Goal: Task Accomplishment & Management: Manage account settings

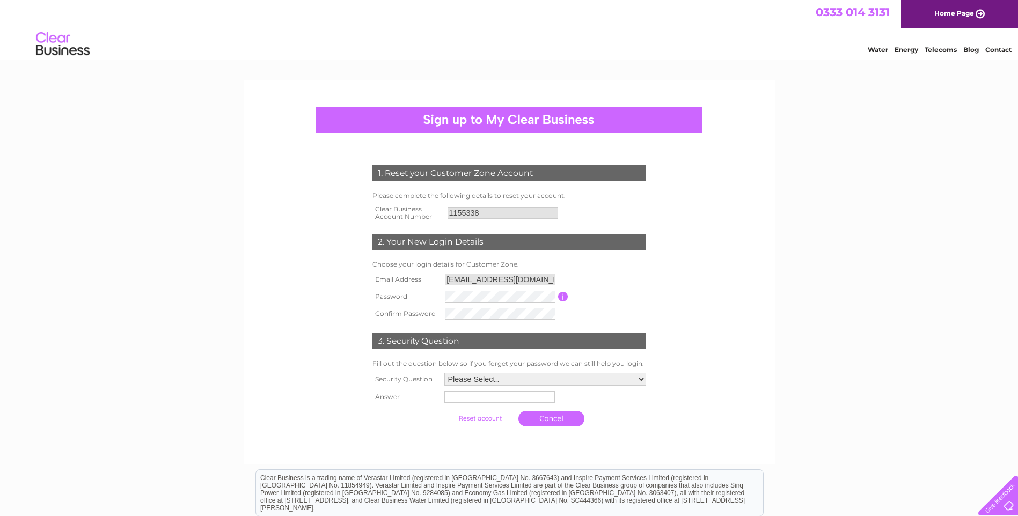
click at [562, 296] on input "button" at bounding box center [563, 297] width 10 height 10
click at [640, 378] on select "Please Select.. In what town or city was your first job? In what town or city d…" at bounding box center [544, 380] width 203 height 14
select select "4"
click at [443, 374] on select "Please Select.. In what town or city was your first job? In what town or city d…" at bounding box center [544, 380] width 203 height 14
click at [470, 397] on input "text" at bounding box center [500, 397] width 112 height 13
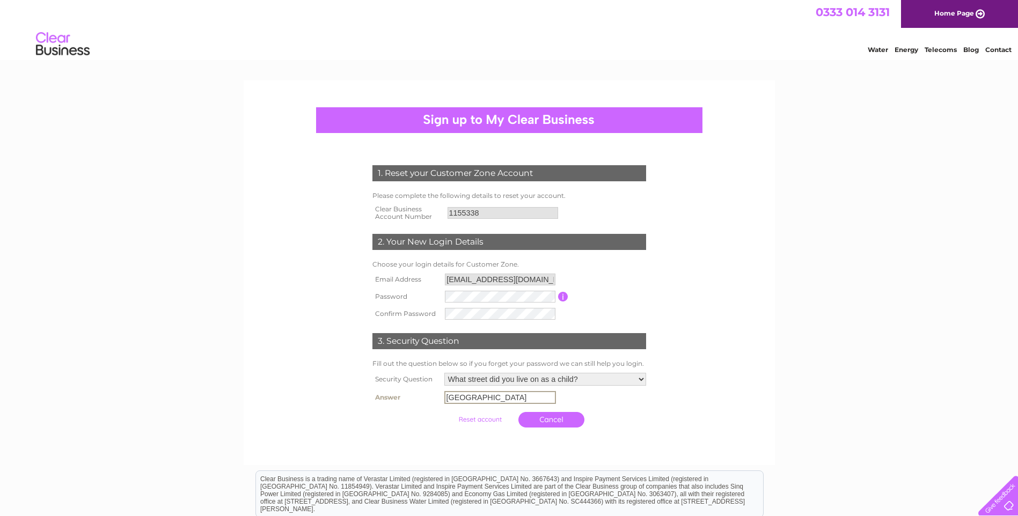
type input "queens park"
click at [482, 418] on input "submit" at bounding box center [480, 418] width 66 height 15
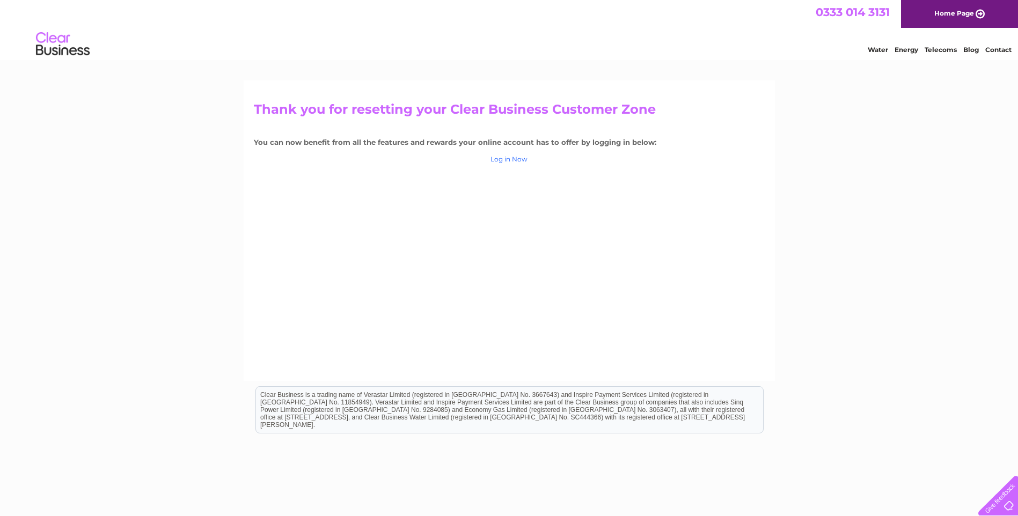
click at [500, 157] on link "Log in Now" at bounding box center [509, 159] width 37 height 8
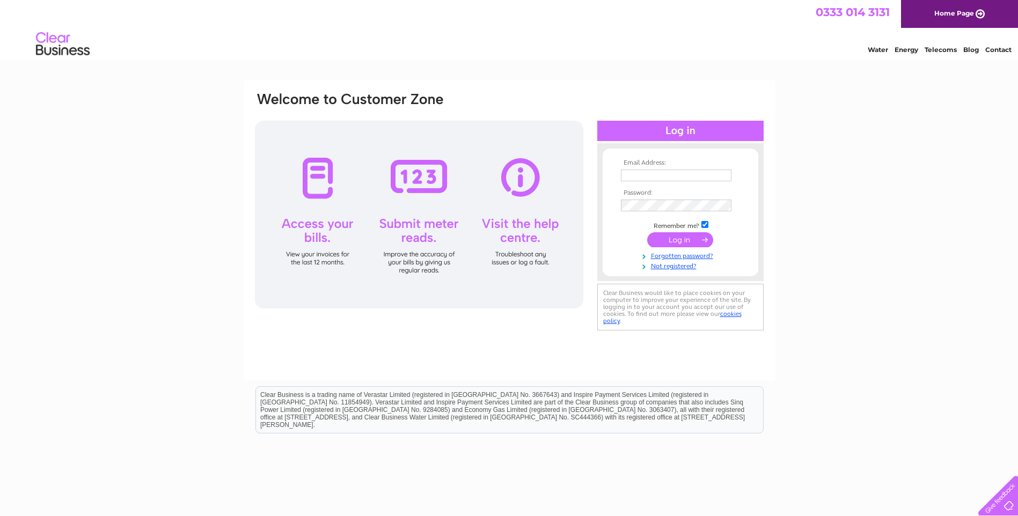
type input "kemptonhousepeacehaven@gmail.com"
click at [667, 239] on input "submit" at bounding box center [680, 239] width 66 height 15
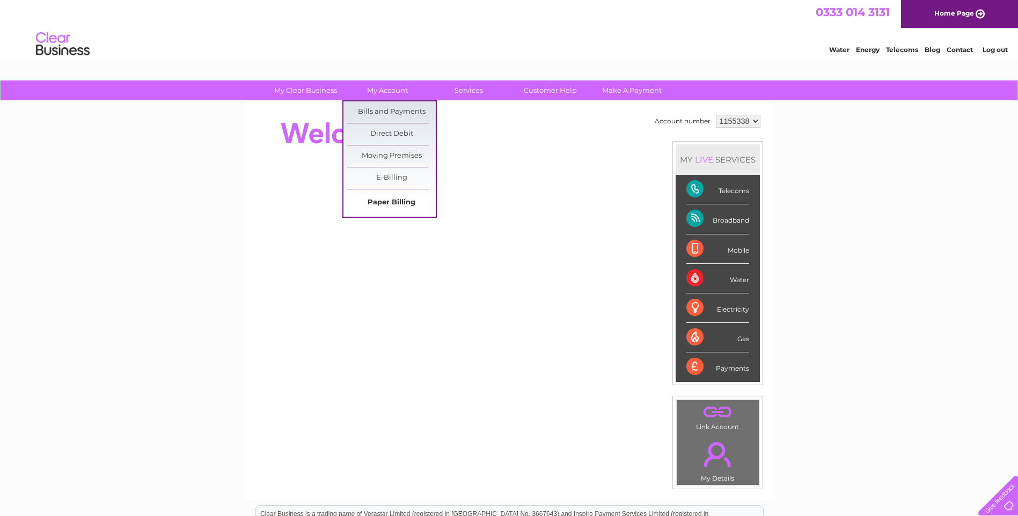
click at [400, 202] on link "Paper Billing" at bounding box center [391, 202] width 89 height 21
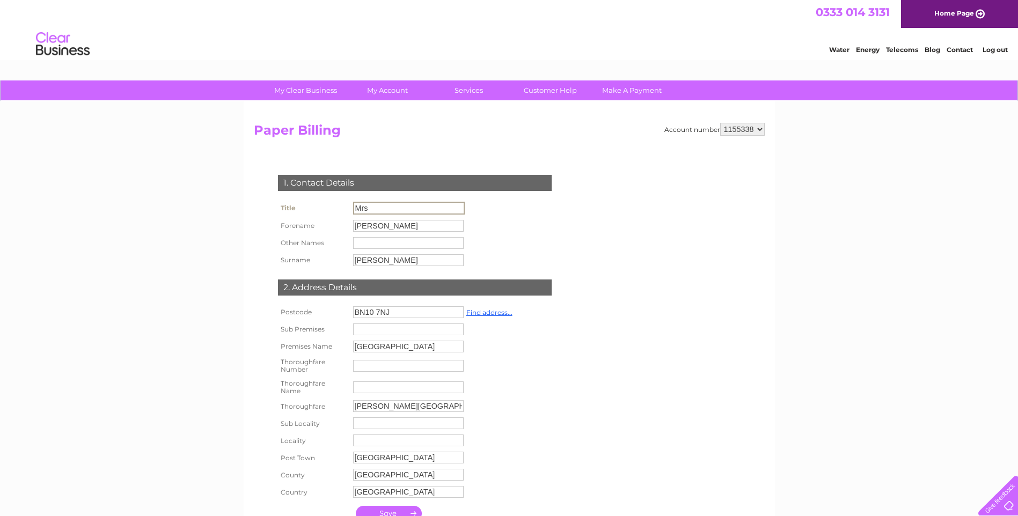
drag, startPoint x: 377, startPoint y: 206, endPoint x: 337, endPoint y: 200, distance: 40.7
click at [337, 200] on tr "Title Mrs" at bounding box center [371, 208] width 192 height 18
type input "Mrs"
drag, startPoint x: 373, startPoint y: 228, endPoint x: 375, endPoint y: 208, distance: 19.4
click at [375, 215] on tbody "Title Mrs Forename Sue Other Names Surname Taylor-Hill" at bounding box center [371, 234] width 192 height 70
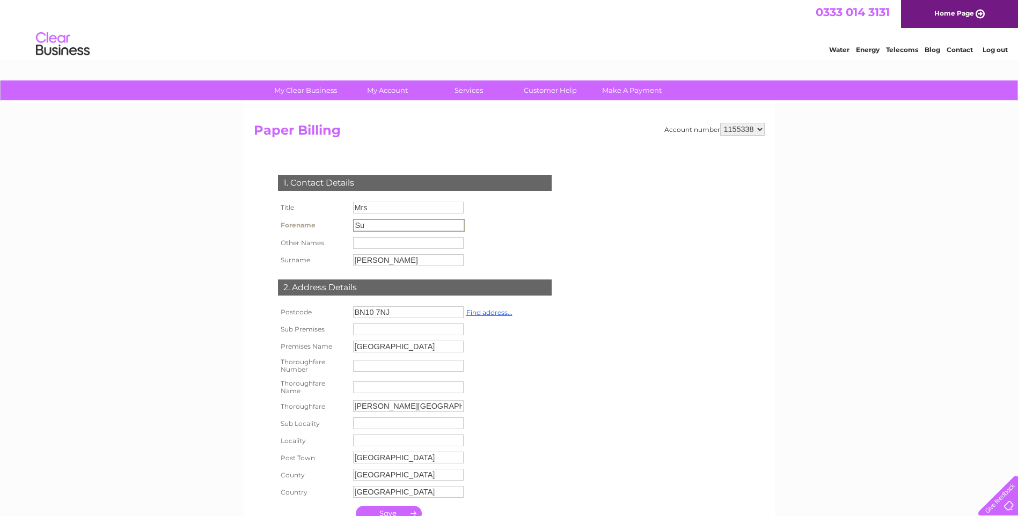
type input "S"
type input "Michaela"
drag, startPoint x: 393, startPoint y: 259, endPoint x: 336, endPoint y: 239, distance: 60.3
click at [348, 256] on tr "Surname Taylor-Hill" at bounding box center [371, 260] width 192 height 18
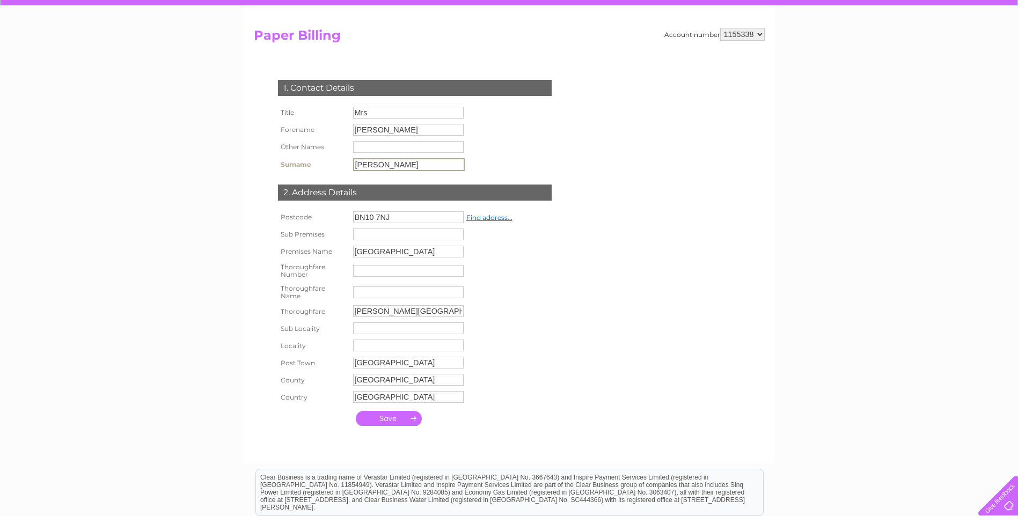
scroll to position [116, 0]
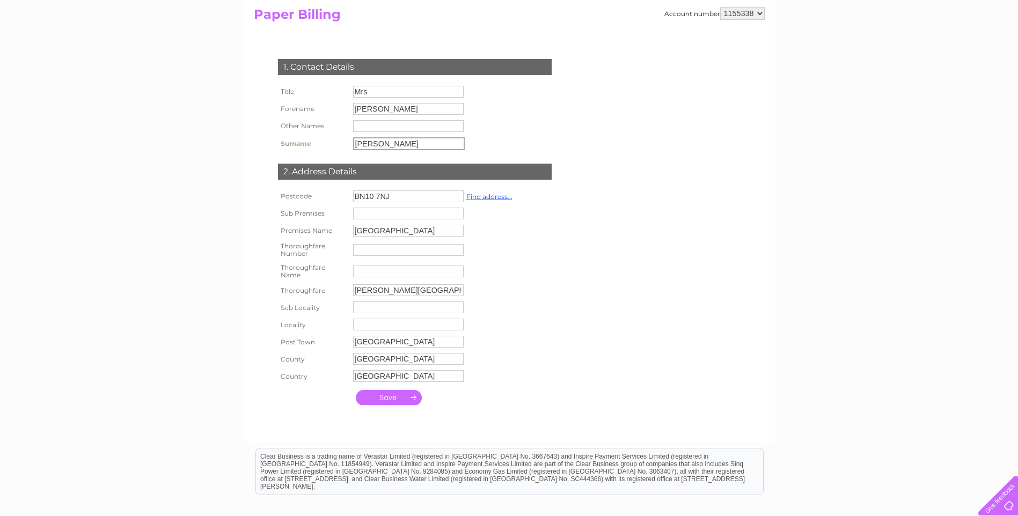
type input "Twaits"
click at [419, 228] on input "Kempton House" at bounding box center [408, 231] width 111 height 12
type input "Kempton House Day Centre"
click at [385, 396] on input "submit" at bounding box center [389, 396] width 66 height 15
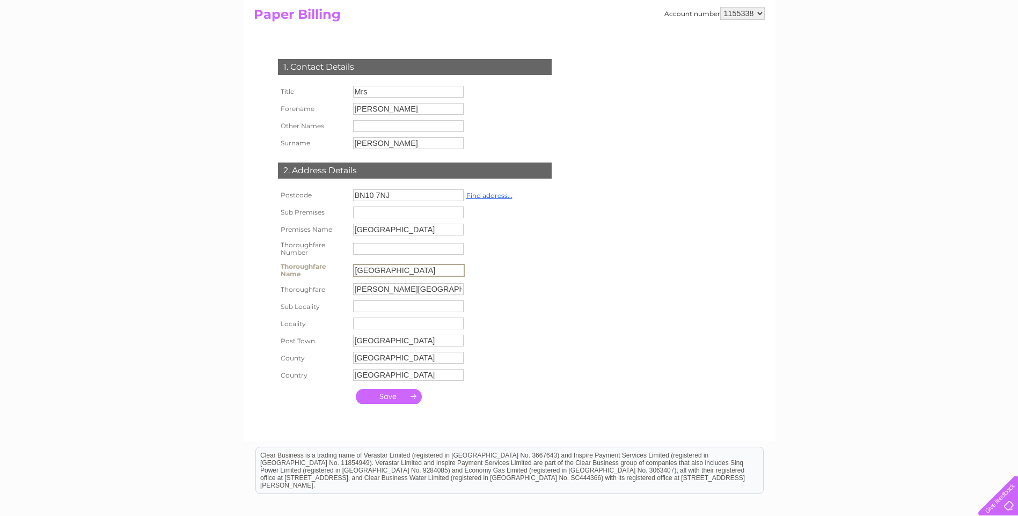
type input "Kempton House"
click at [385, 395] on input "submit" at bounding box center [389, 396] width 66 height 15
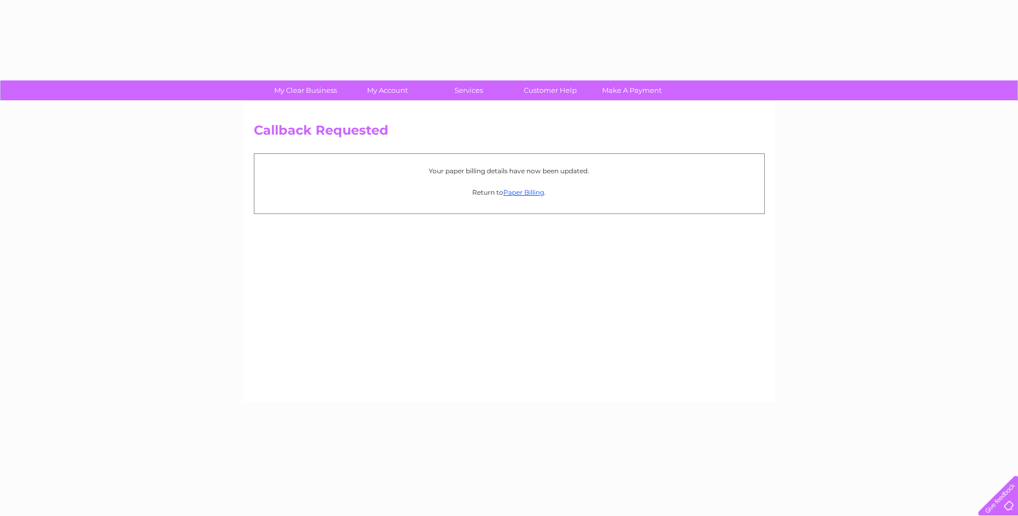
click at [387, 393] on div "Callback Requested Your paper billing details have now been updated. Return to …" at bounding box center [509, 251] width 531 height 301
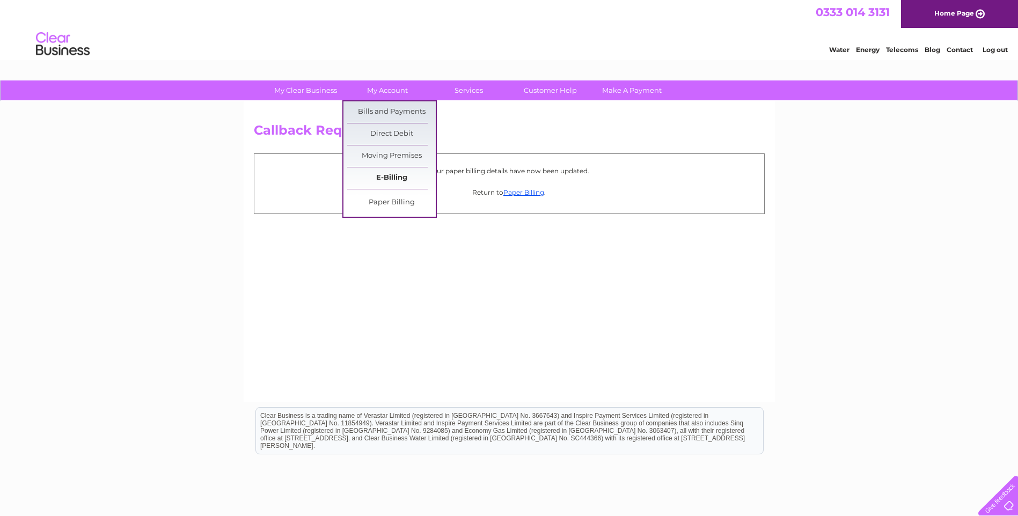
click at [391, 178] on link "E-Billing" at bounding box center [391, 177] width 89 height 21
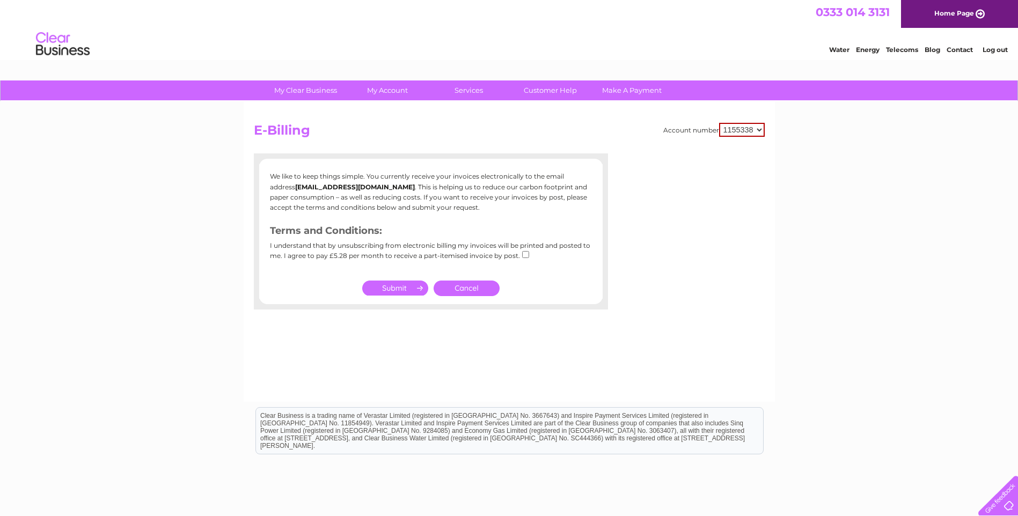
click at [454, 291] on link "Cancel" at bounding box center [467, 289] width 66 height 16
click at [468, 287] on link "Cancel" at bounding box center [467, 289] width 66 height 16
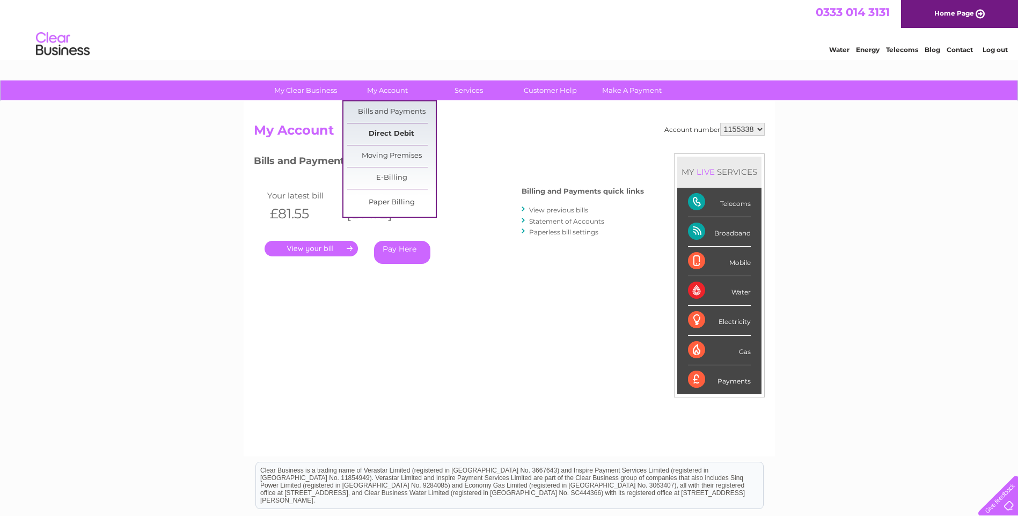
click at [389, 128] on link "Direct Debit" at bounding box center [391, 133] width 89 height 21
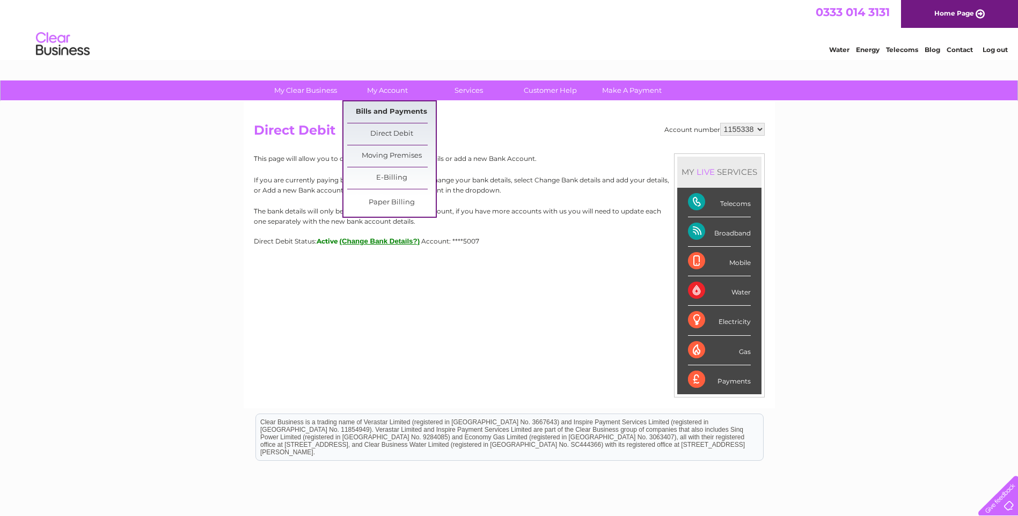
click at [390, 112] on link "Bills and Payments" at bounding box center [391, 111] width 89 height 21
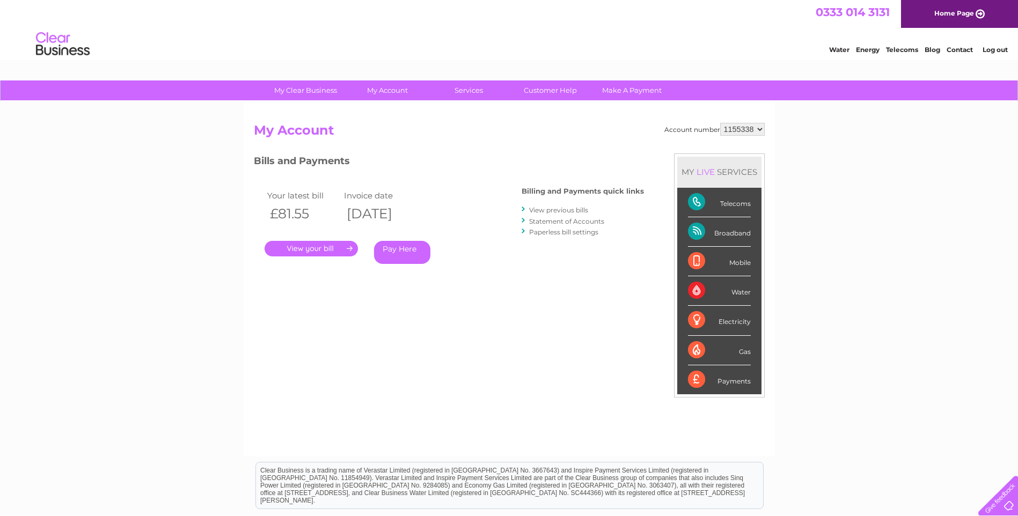
click at [339, 244] on link "." at bounding box center [311, 249] width 93 height 16
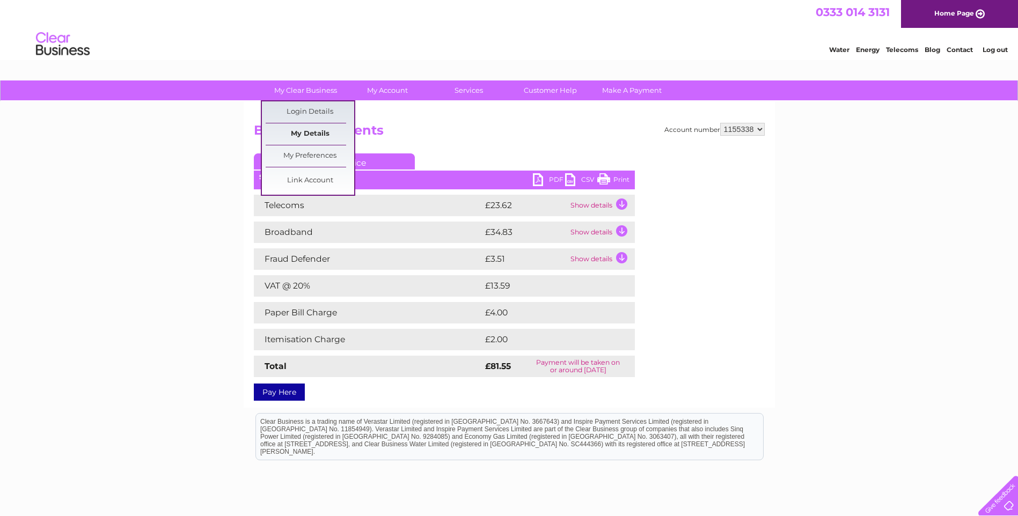
click at [307, 133] on link "My Details" at bounding box center [310, 133] width 89 height 21
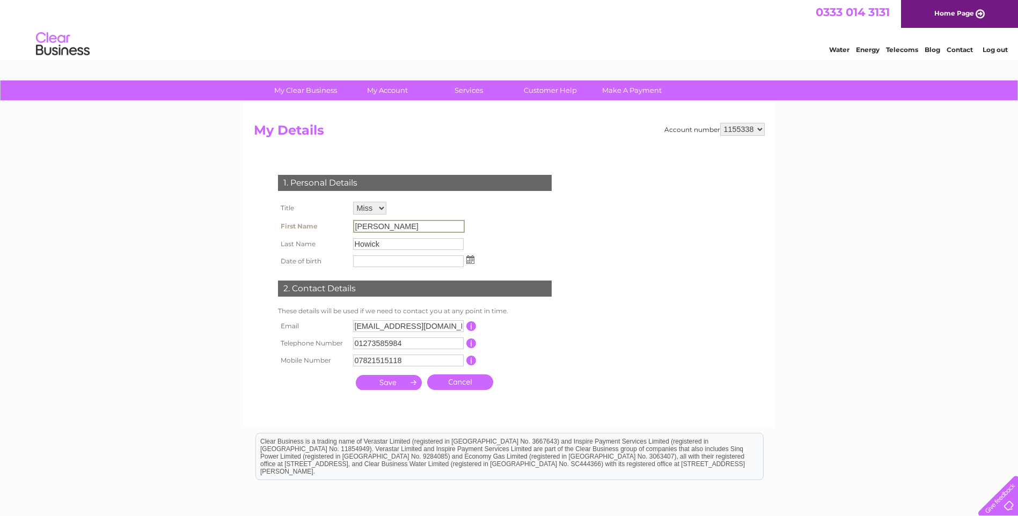
click at [390, 228] on input "[PERSON_NAME]" at bounding box center [409, 226] width 112 height 13
click at [385, 208] on select "Mr Mrs Ms Miss Dr Rev Prof Other" at bounding box center [370, 209] width 34 height 14
select select "Mrs"
click at [353, 202] on select "Mr Mrs Ms Miss Dr Rev Prof Other" at bounding box center [370, 209] width 34 height 14
click at [385, 227] on input "[PERSON_NAME]" at bounding box center [408, 227] width 111 height 12
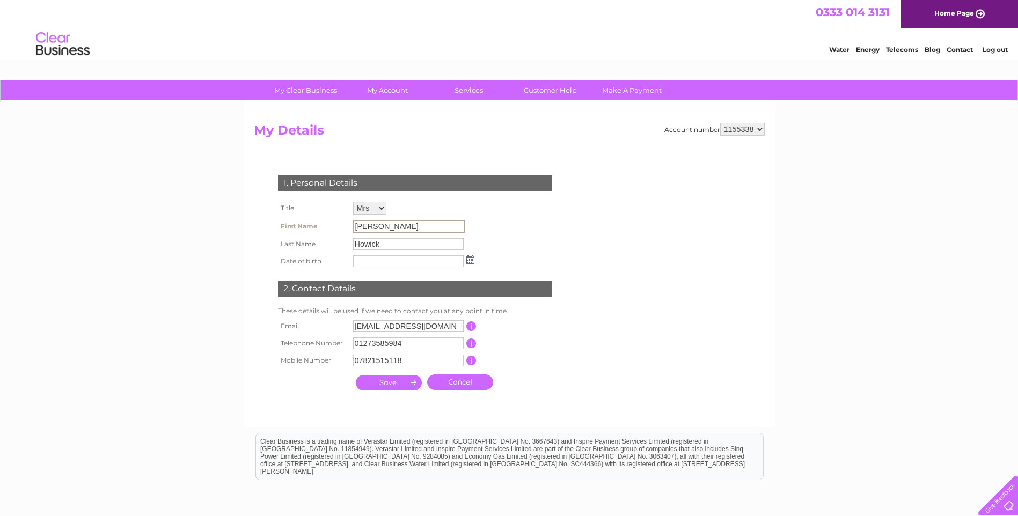
click at [383, 228] on input "[PERSON_NAME]" at bounding box center [409, 226] width 112 height 13
drag, startPoint x: 382, startPoint y: 228, endPoint x: 361, endPoint y: 221, distance: 21.4
click at [380, 228] on input "[PERSON_NAME]" at bounding box center [409, 226] width 112 height 13
drag, startPoint x: 356, startPoint y: 226, endPoint x: 386, endPoint y: 225, distance: 30.6
click at [386, 225] on input "[PERSON_NAME]" at bounding box center [409, 226] width 112 height 13
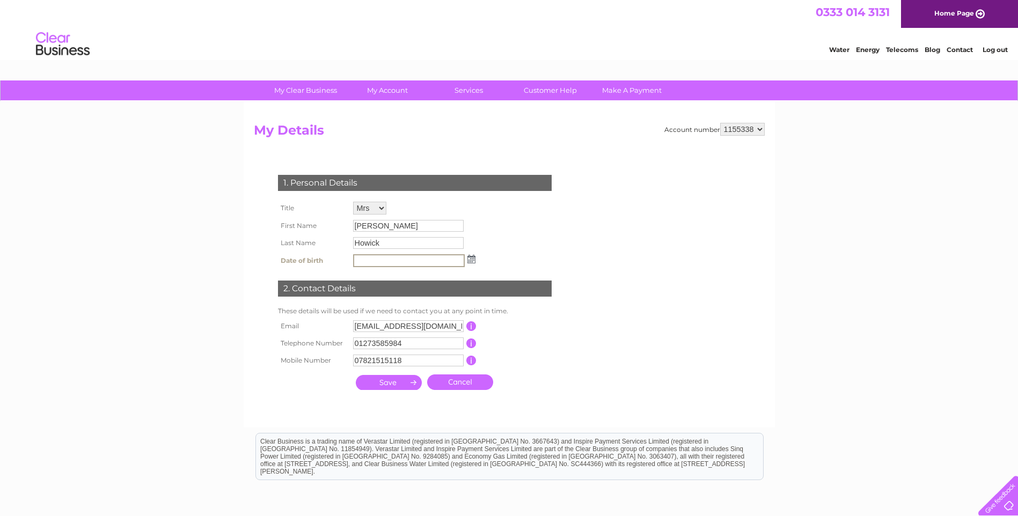
drag, startPoint x: 386, startPoint y: 225, endPoint x: 374, endPoint y: 260, distance: 37.0
click at [374, 260] on input "text" at bounding box center [409, 260] width 112 height 13
click at [384, 240] on input "Howick" at bounding box center [409, 243] width 112 height 13
click at [380, 223] on input "Dianne" at bounding box center [409, 226] width 112 height 13
drag, startPoint x: 405, startPoint y: 361, endPoint x: 359, endPoint y: 341, distance: 49.8
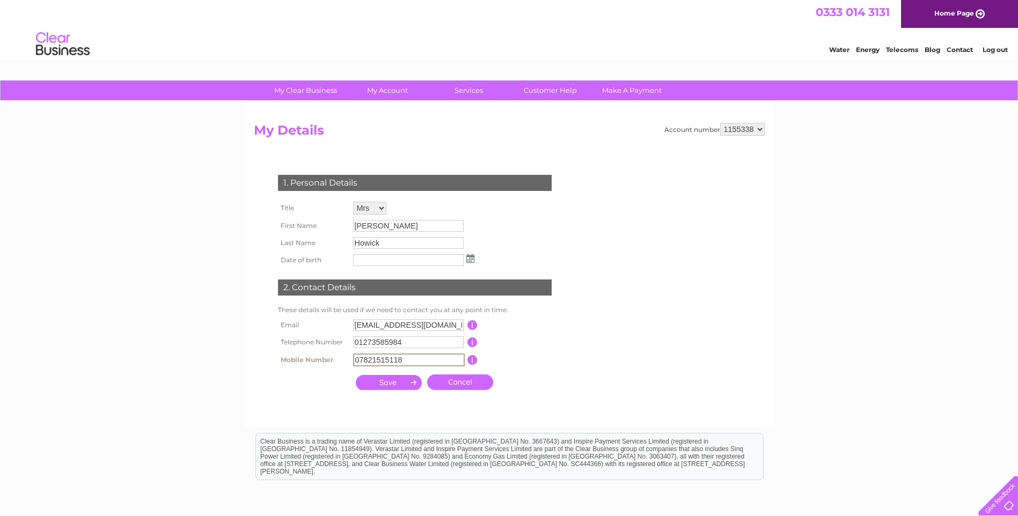
click at [356, 350] on tbody "Email kemptonhousepeacehaven@gmail.com This should be a valid email address Tel…" at bounding box center [419, 343] width 288 height 53
click at [389, 382] on input "submit" at bounding box center [389, 382] width 66 height 15
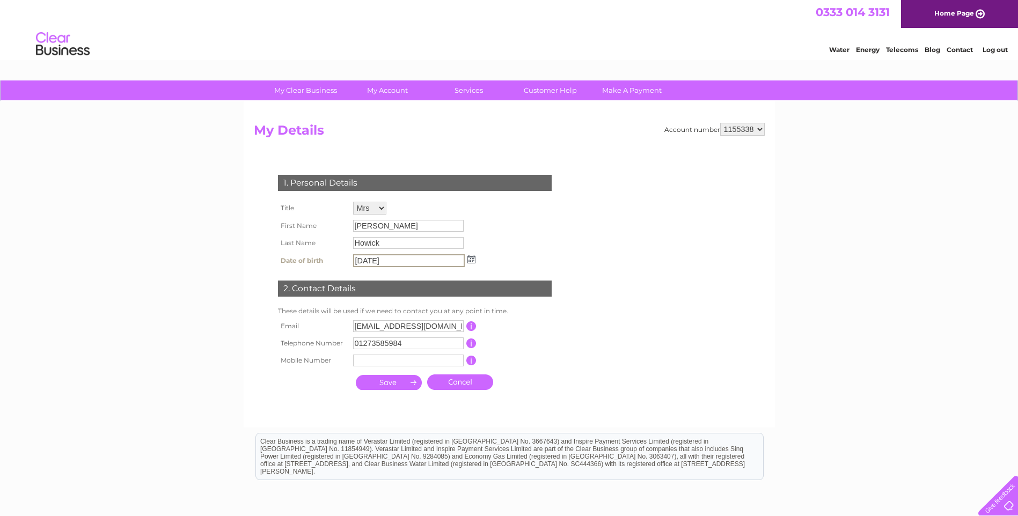
type input "18/11/1964"
click at [386, 382] on input "submit" at bounding box center [389, 382] width 66 height 15
